Goal: Learn about a topic

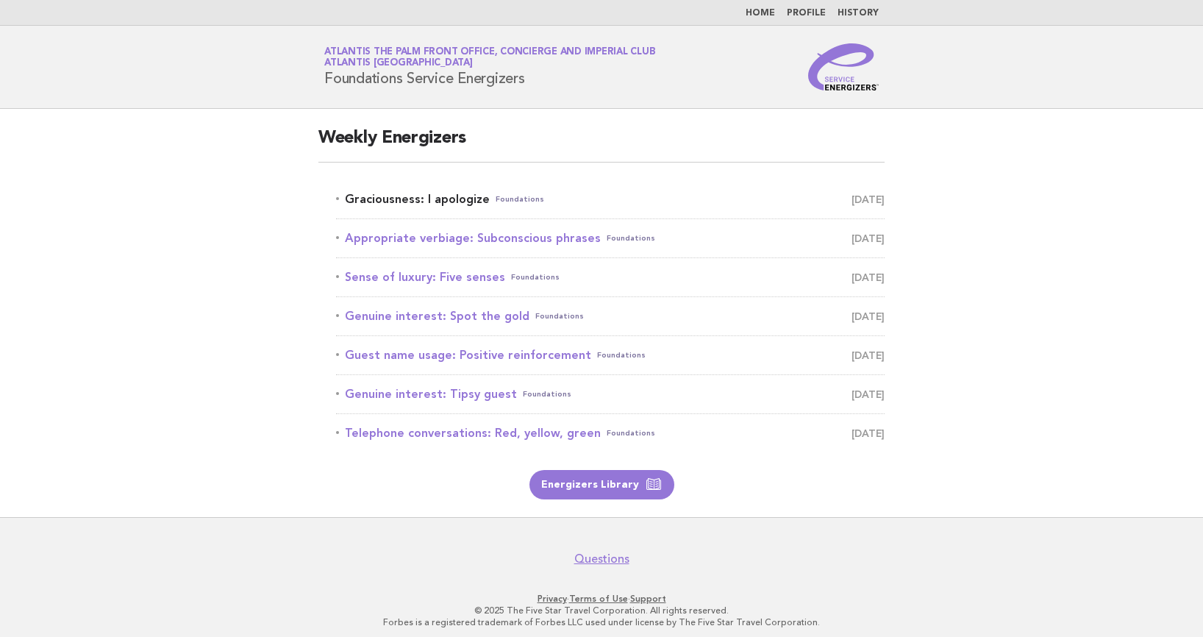
drag, startPoint x: 409, startPoint y: 196, endPoint x: 416, endPoint y: 193, distance: 7.9
click at [409, 196] on link "Graciousness: I apologize Foundations [DATE]" at bounding box center [610, 199] width 548 height 21
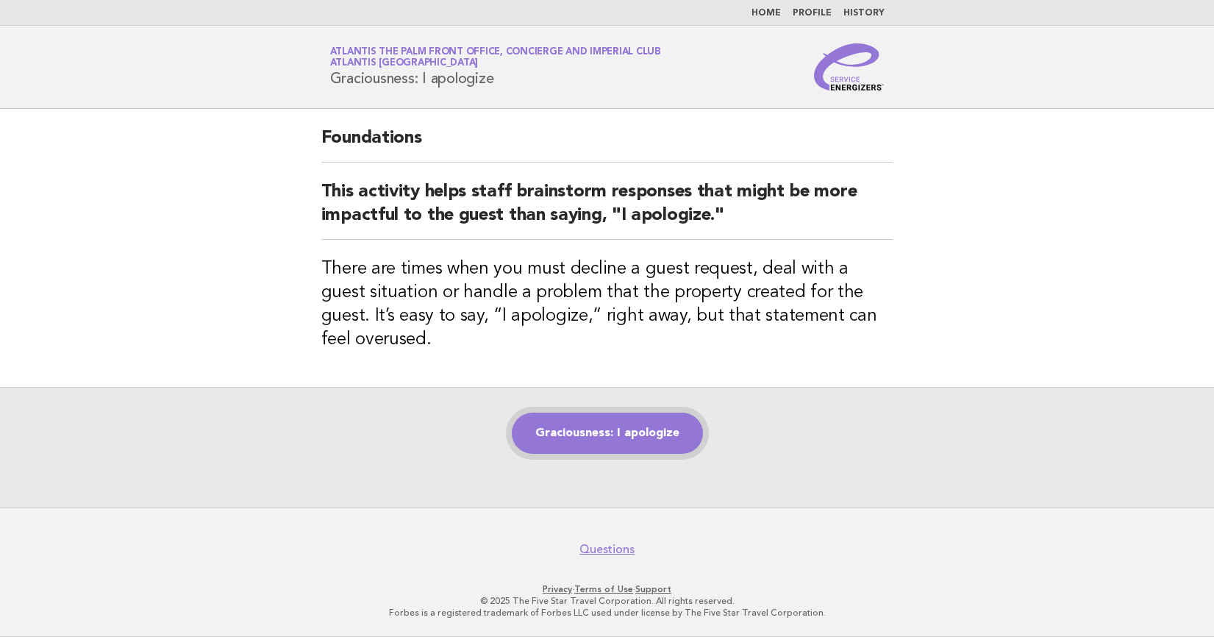
click at [631, 431] on link "Graciousness: I apologize" at bounding box center [607, 432] width 191 height 41
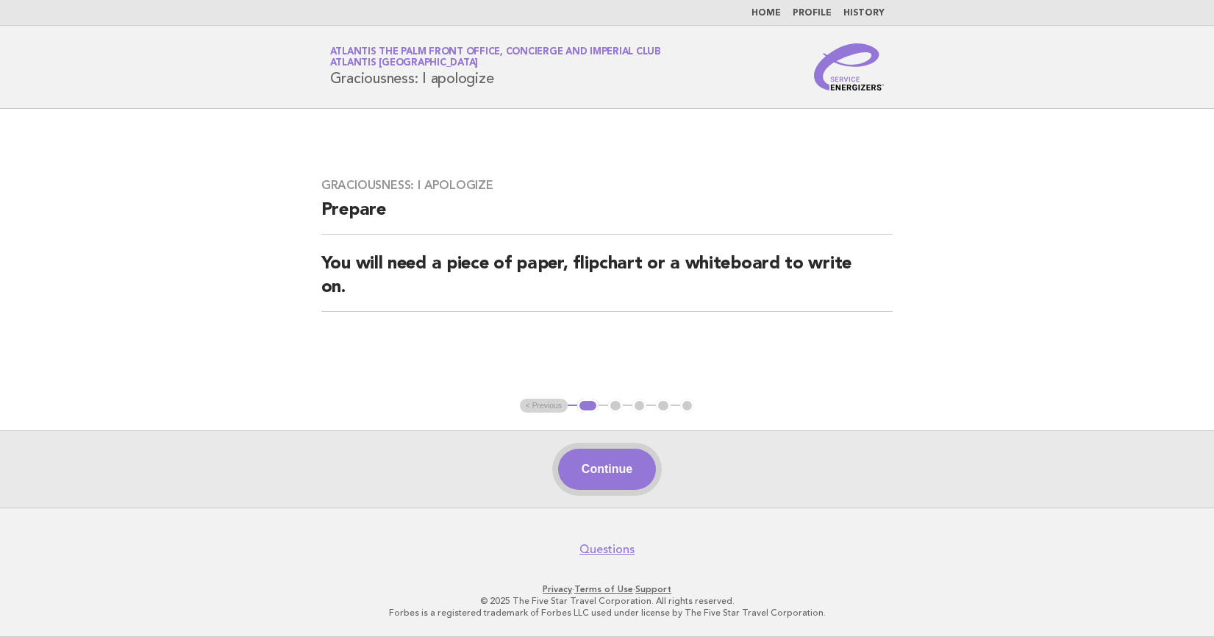
click at [590, 467] on button "Continue" at bounding box center [607, 468] width 98 height 41
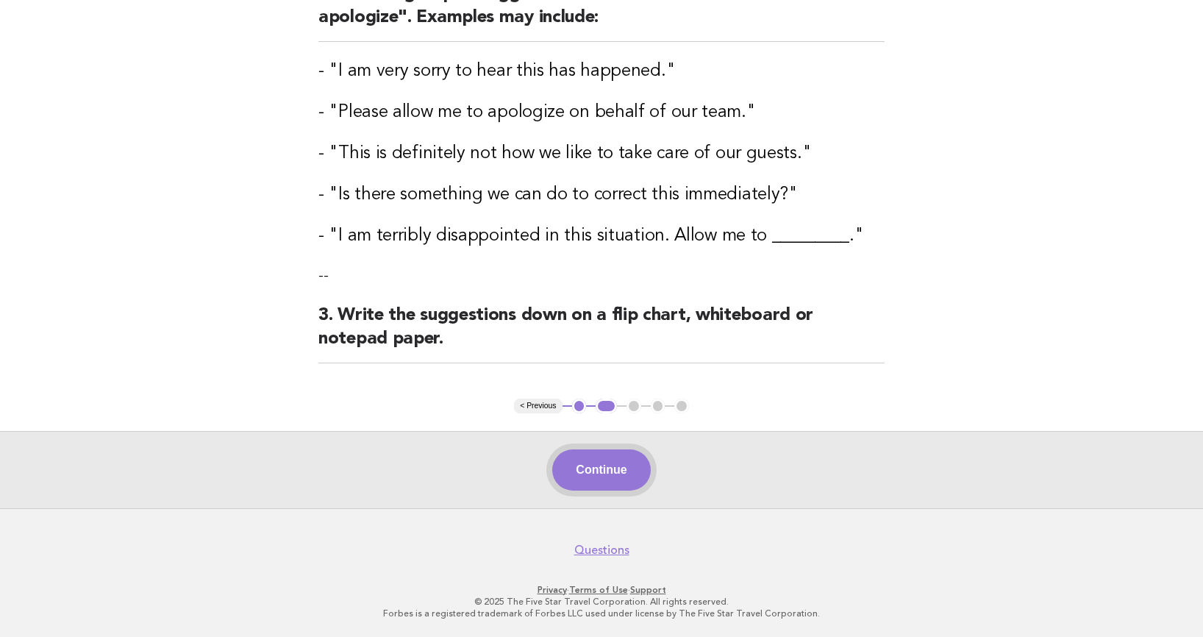
click at [623, 462] on button "Continue" at bounding box center [601, 469] width 98 height 41
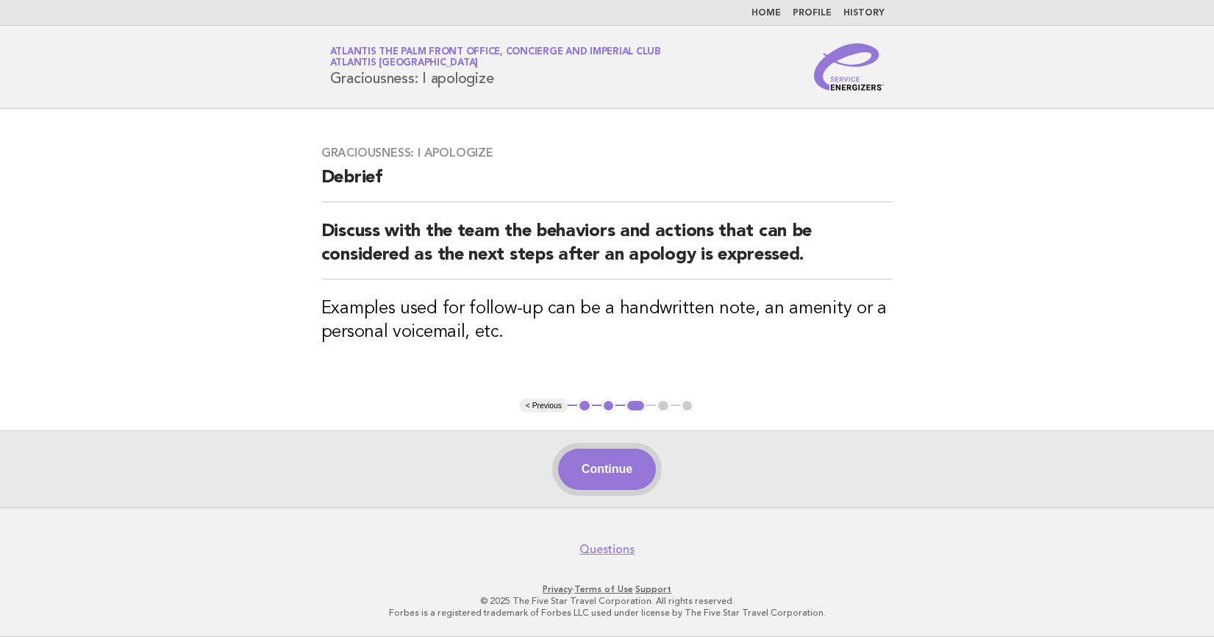
click at [616, 480] on button "Continue" at bounding box center [607, 468] width 98 height 41
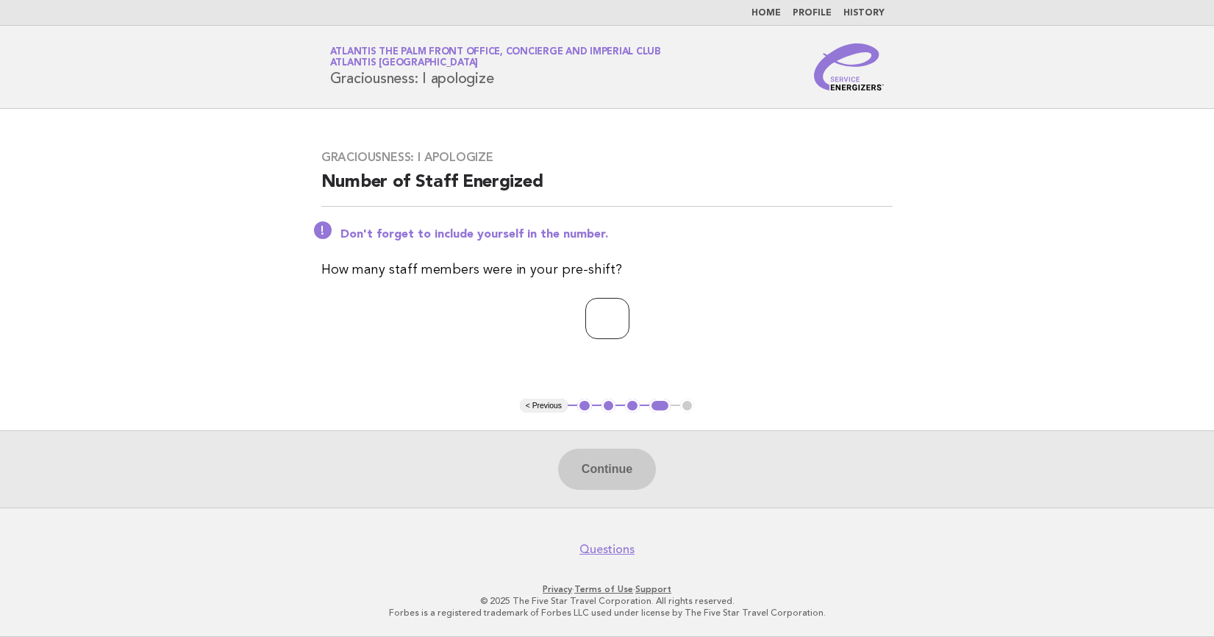
click at [601, 304] on input "number" at bounding box center [607, 318] width 44 height 41
type input "*"
click at [592, 472] on button "Continue" at bounding box center [607, 468] width 98 height 41
